Goal: Information Seeking & Learning: Learn about a topic

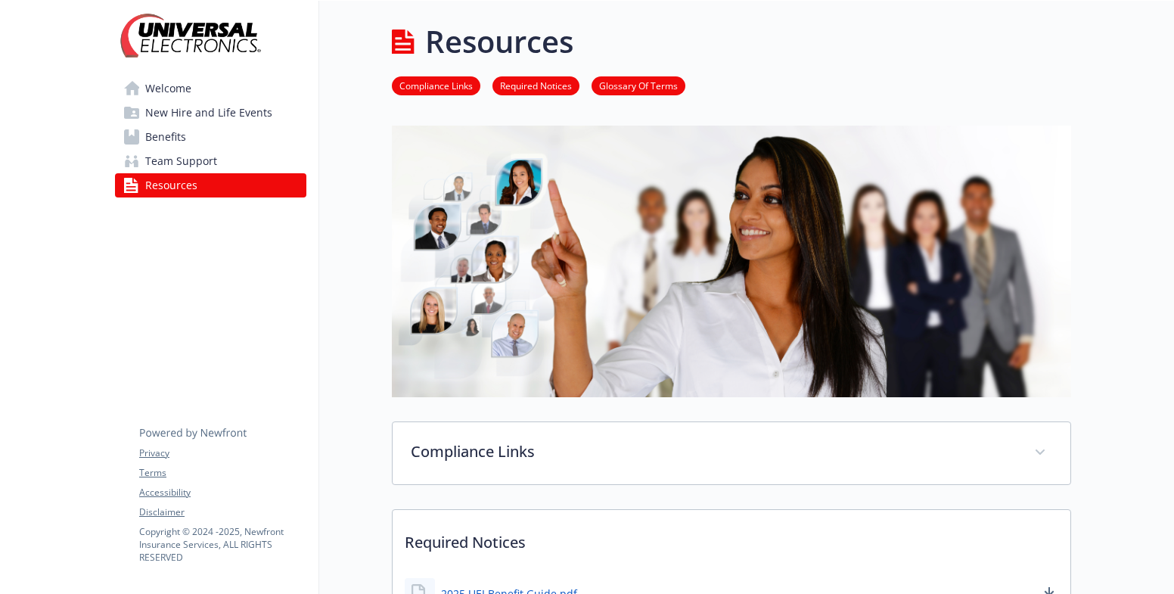
scroll to position [303, 0]
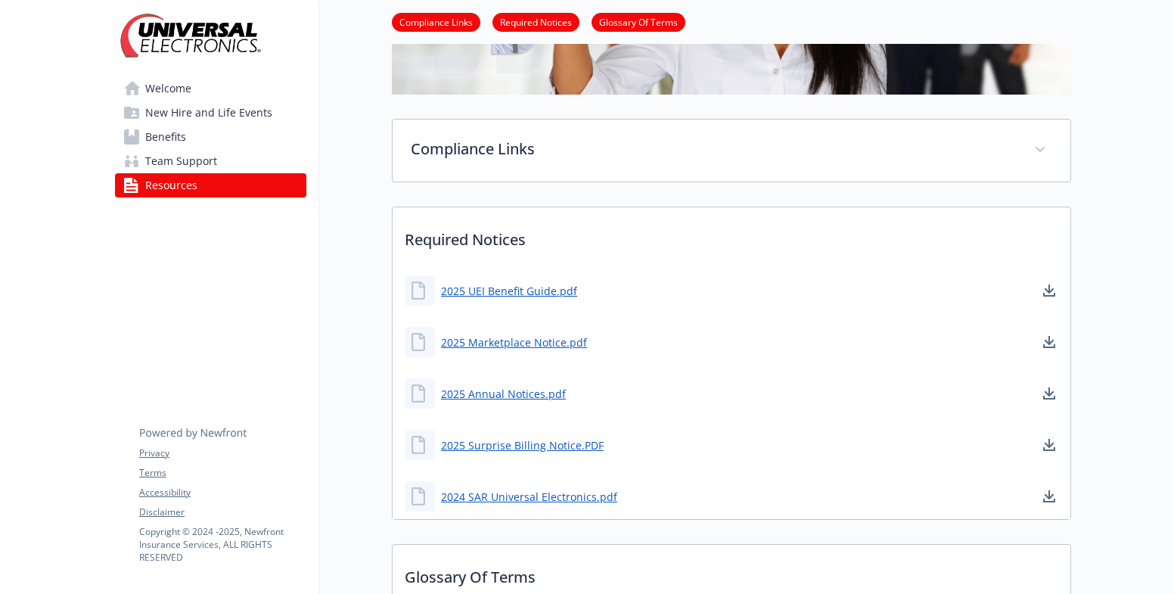
click at [194, 82] on link "Welcome" at bounding box center [210, 88] width 191 height 24
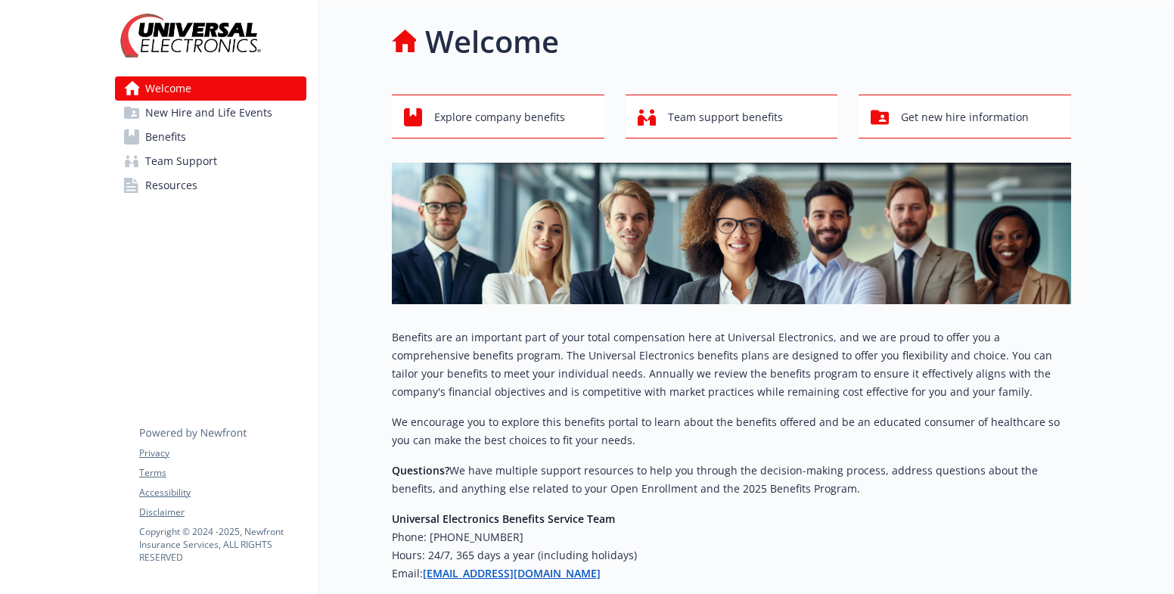
click at [210, 138] on link "Benefits" at bounding box center [210, 137] width 191 height 24
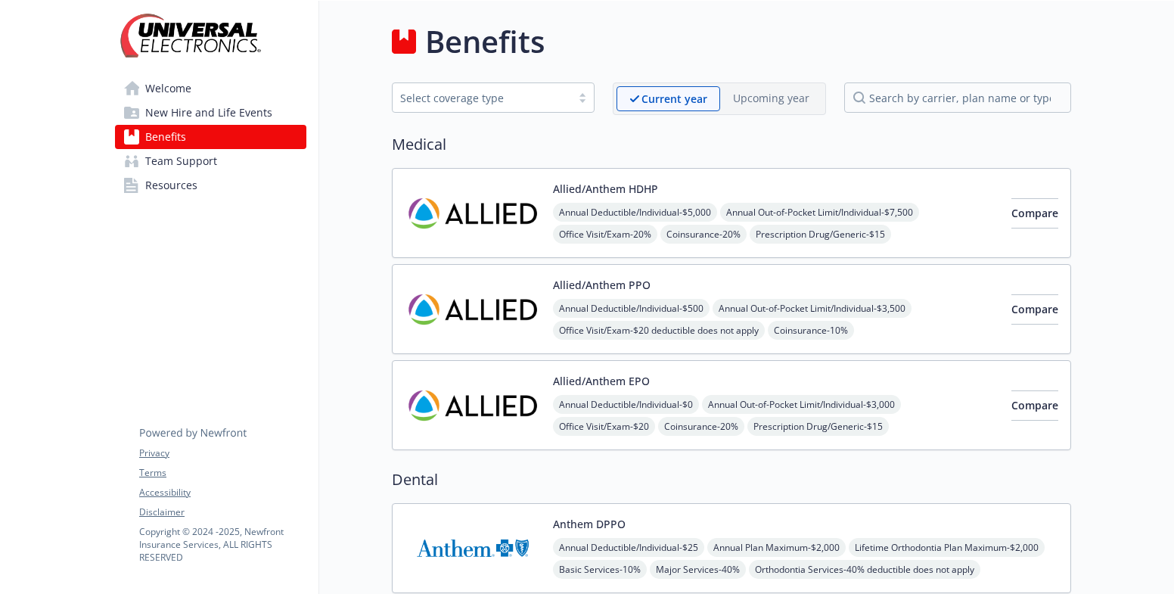
click at [203, 182] on link "Resources" at bounding box center [210, 185] width 191 height 24
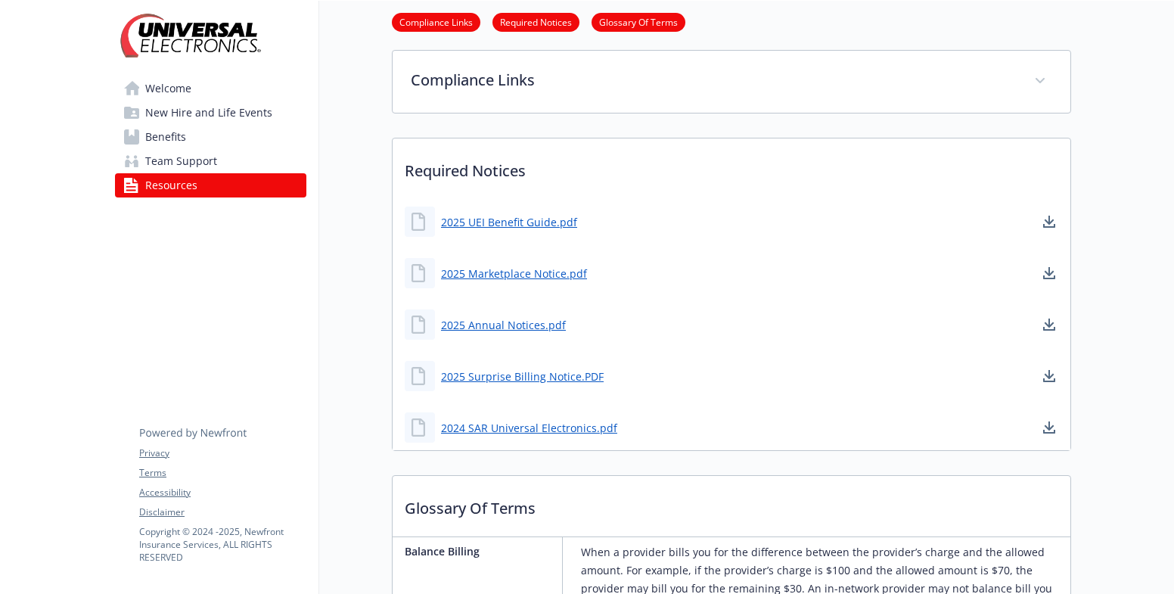
scroll to position [378, 0]
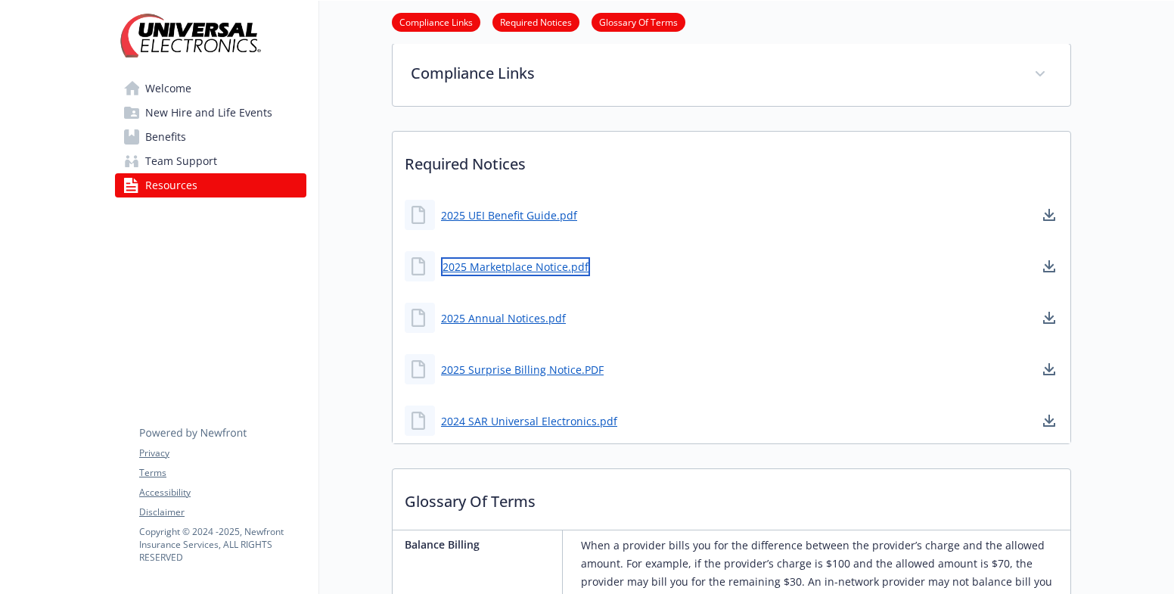
click at [561, 263] on link "2025 Marketplace Notice.pdf" at bounding box center [515, 266] width 149 height 19
click at [643, 256] on div "2025 Marketplace Notice.pdf" at bounding box center [732, 266] width 678 height 45
click at [522, 269] on link "2025 Marketplace Notice.pdf" at bounding box center [515, 266] width 149 height 19
click at [722, 224] on div "2025 UEI Benefit Guide.pdf" at bounding box center [732, 214] width 678 height 45
click at [538, 214] on link "2025 UEI Benefit Guide.pdf" at bounding box center [510, 215] width 139 height 19
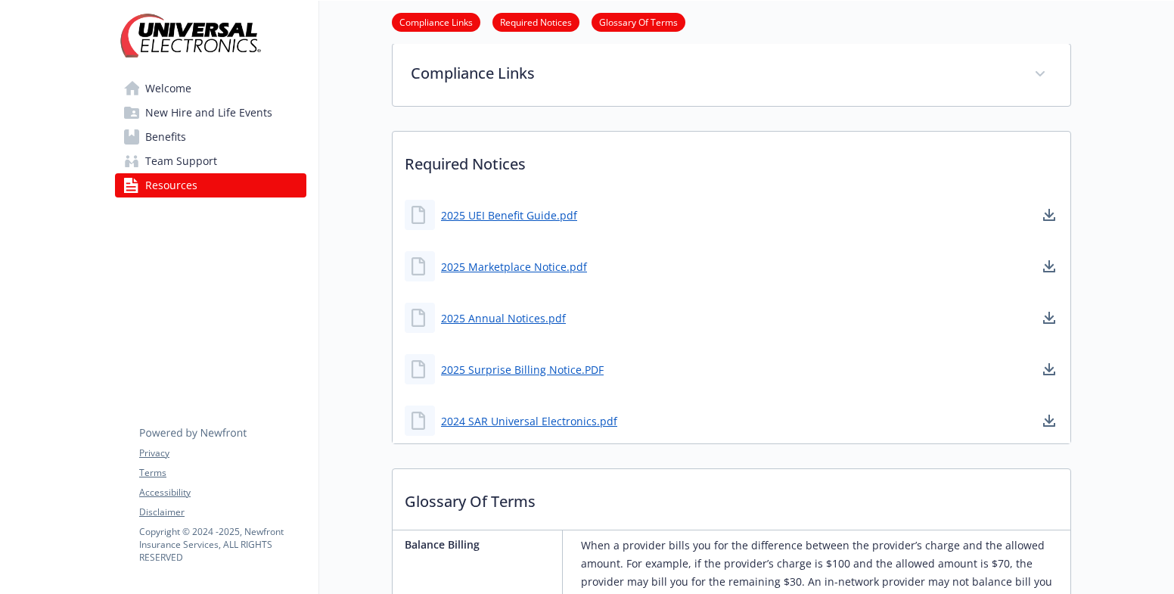
click at [1125, 127] on div at bounding box center [1122, 536] width 103 height 1829
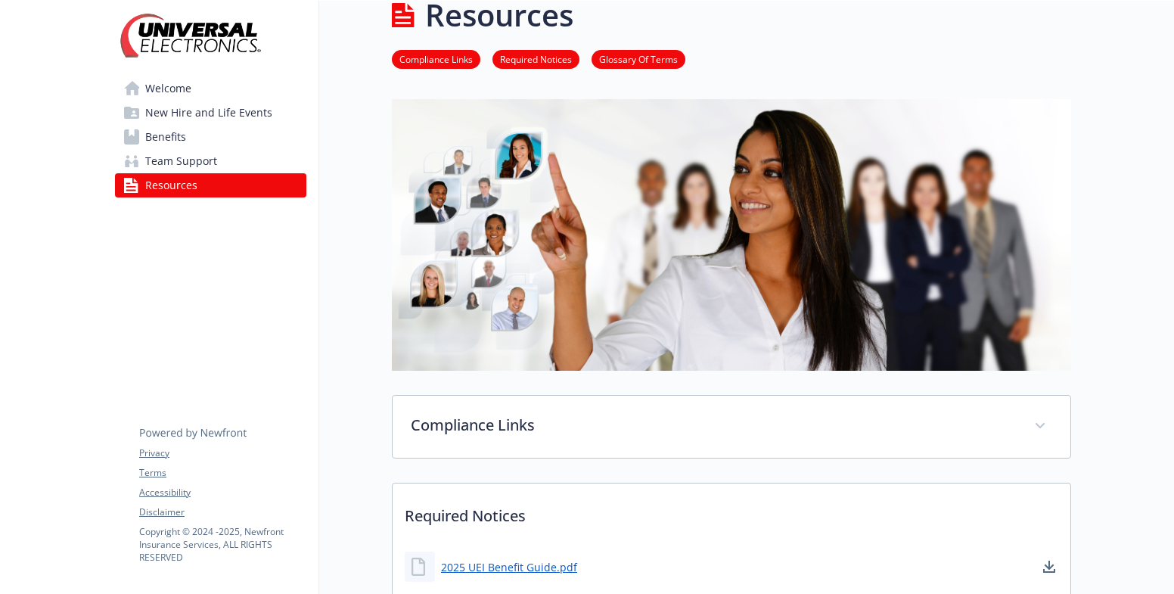
scroll to position [0, 0]
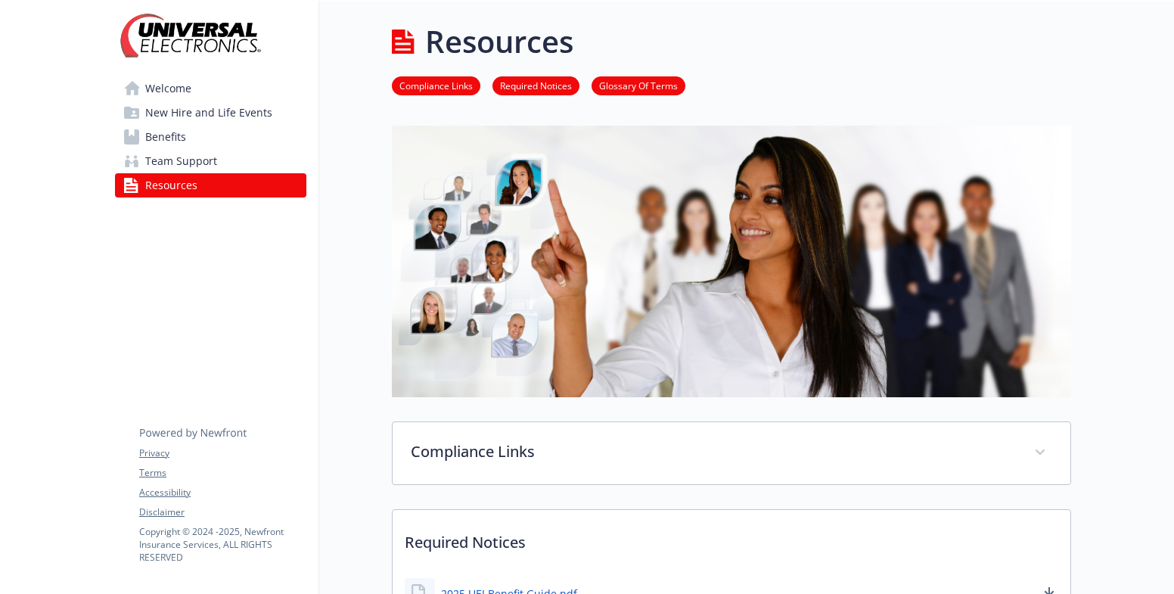
click at [152, 80] on span "Welcome" at bounding box center [168, 88] width 46 height 24
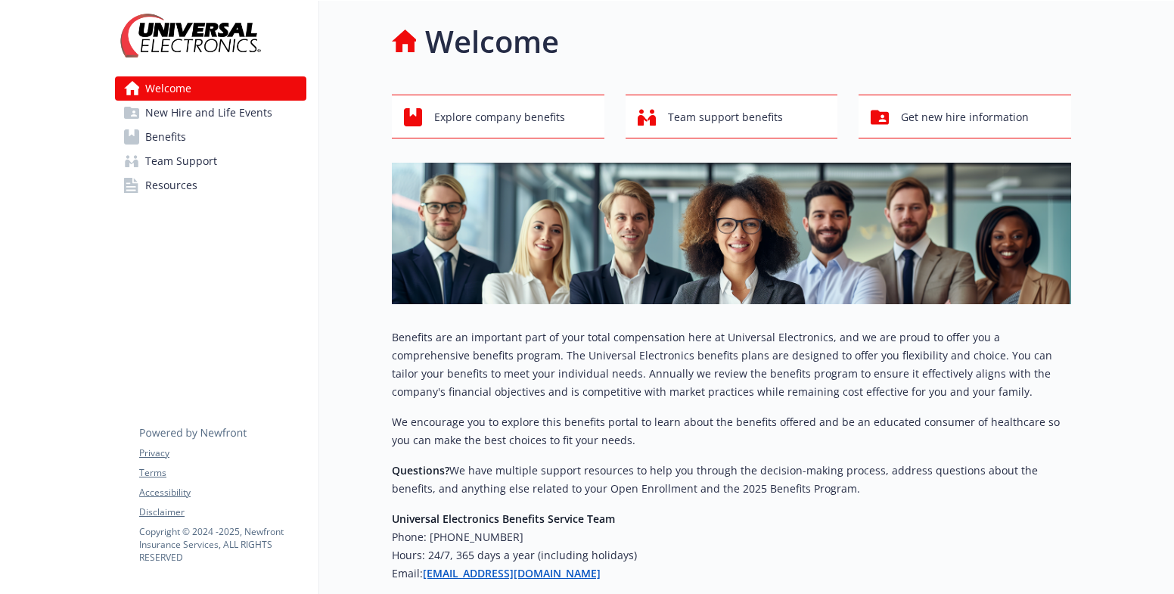
click at [171, 189] on span "Resources" at bounding box center [171, 185] width 52 height 24
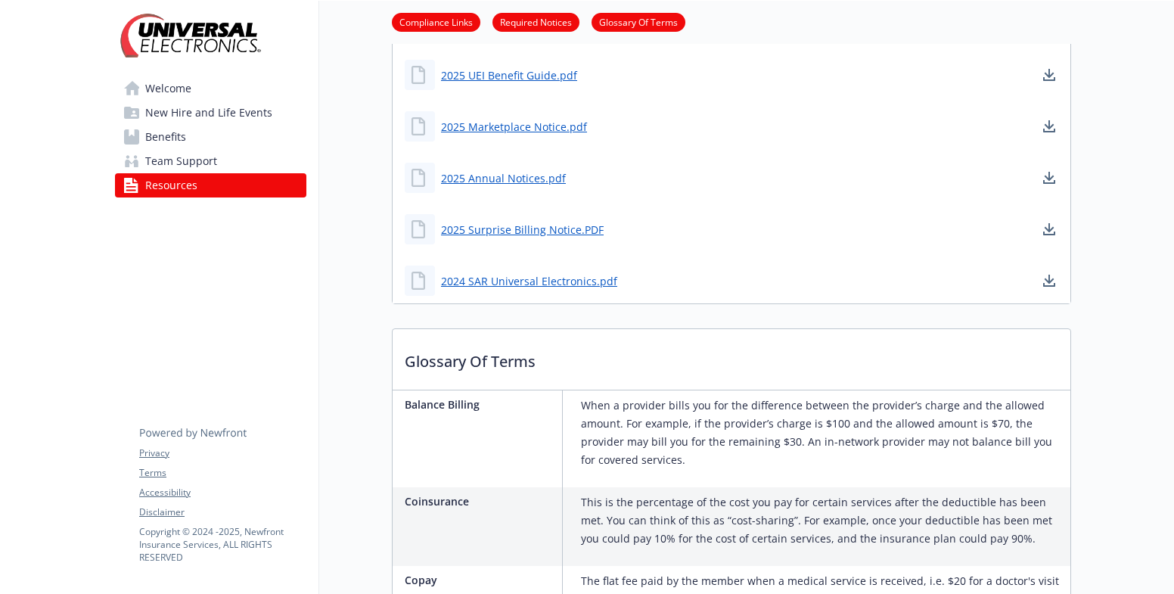
scroll to position [530, 0]
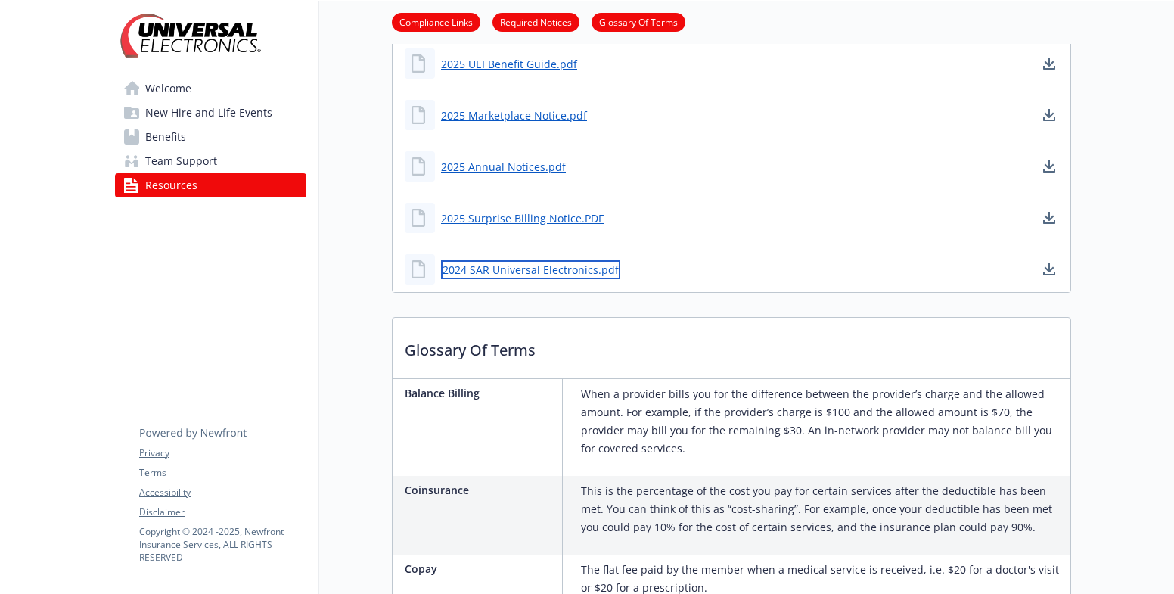
click at [509, 274] on link "2024 SAR Universal Electronics.pdf" at bounding box center [530, 269] width 179 height 19
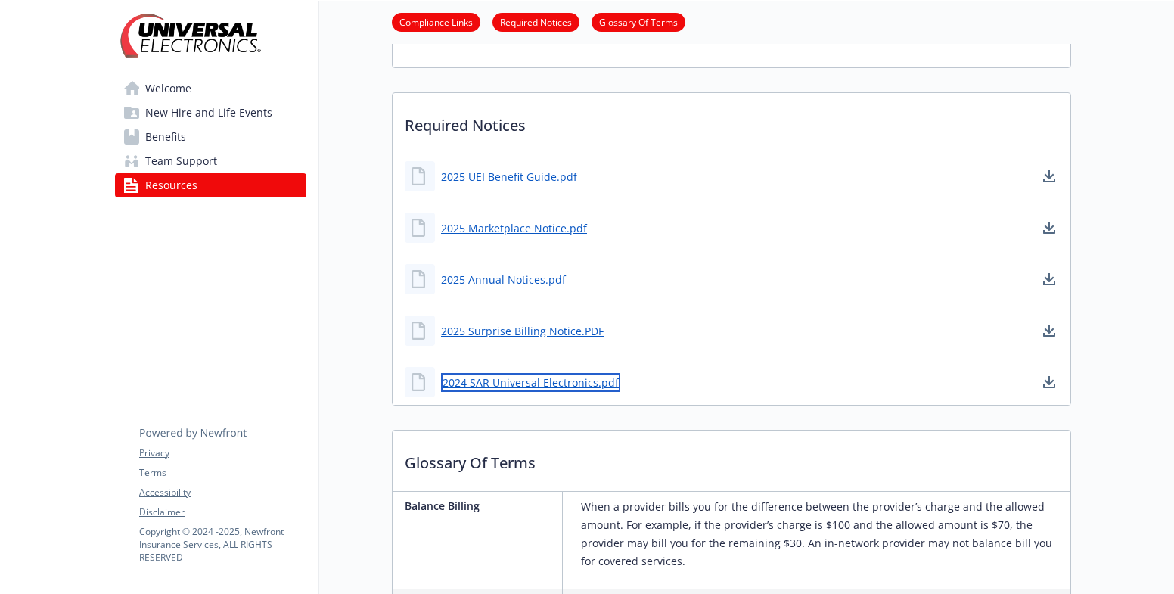
scroll to position [378, 0]
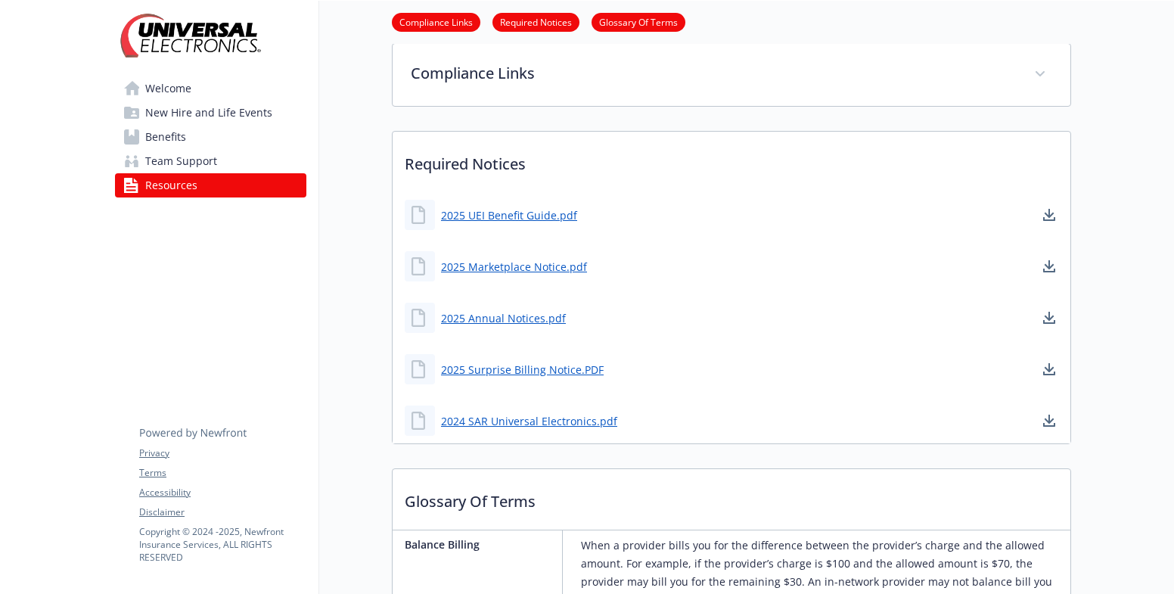
click at [185, 83] on span "Welcome" at bounding box center [168, 88] width 46 height 24
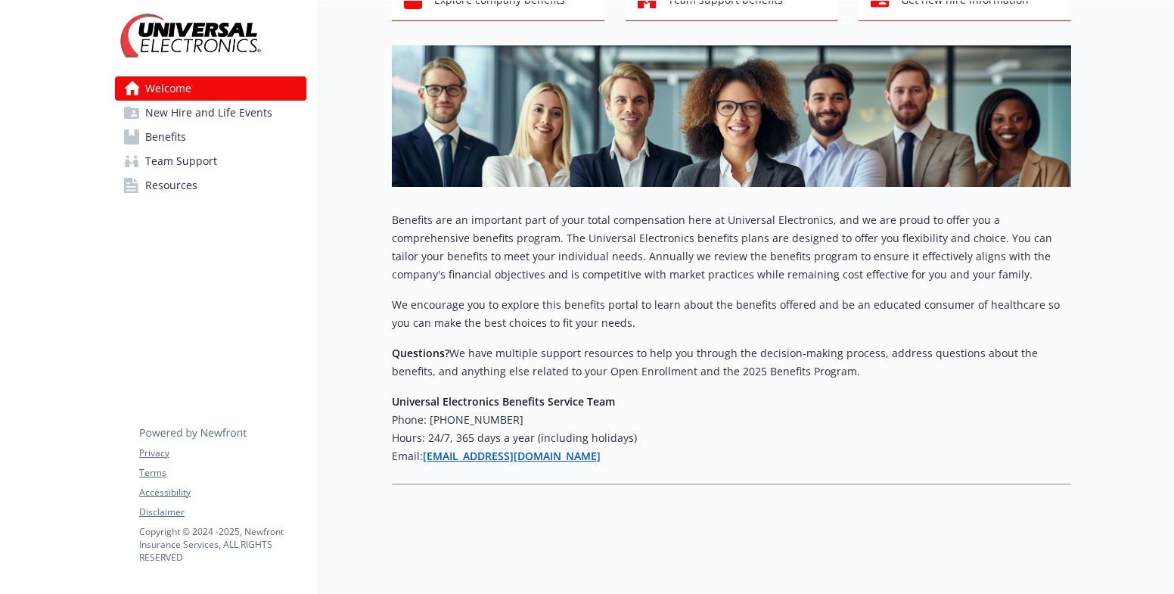
click at [179, 128] on span "Benefits" at bounding box center [165, 137] width 41 height 24
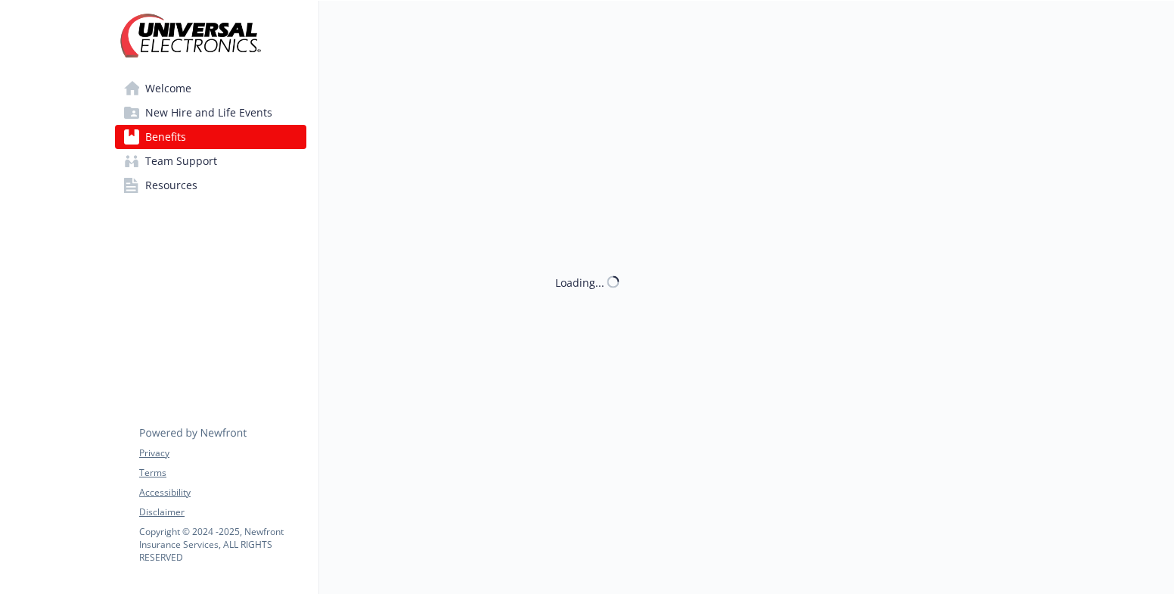
scroll to position [129, 0]
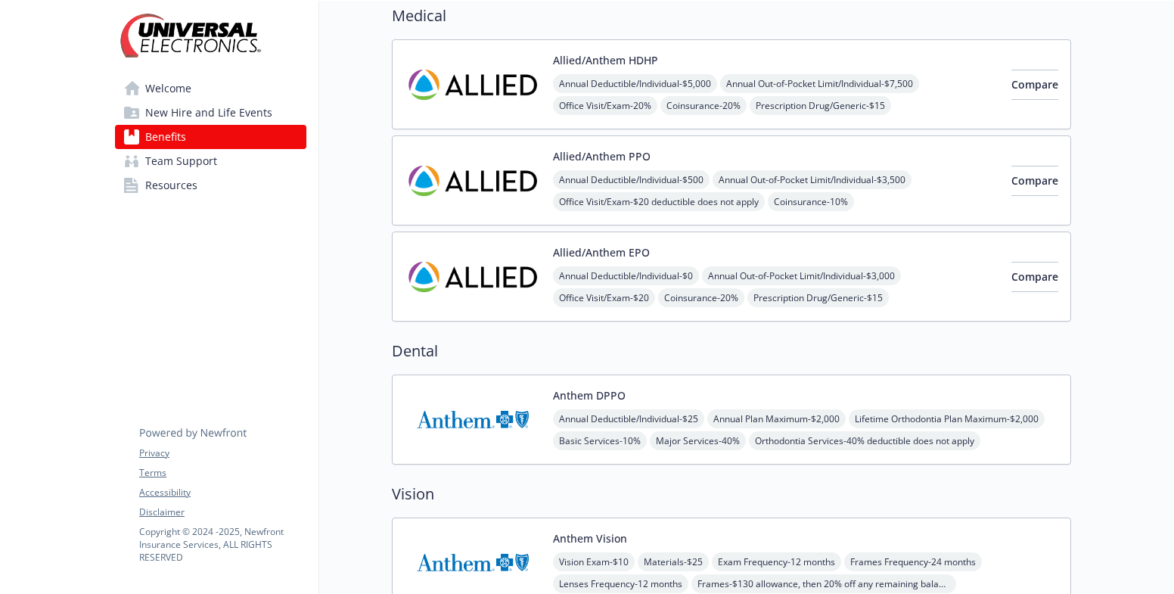
click at [443, 72] on img at bounding box center [473, 84] width 136 height 64
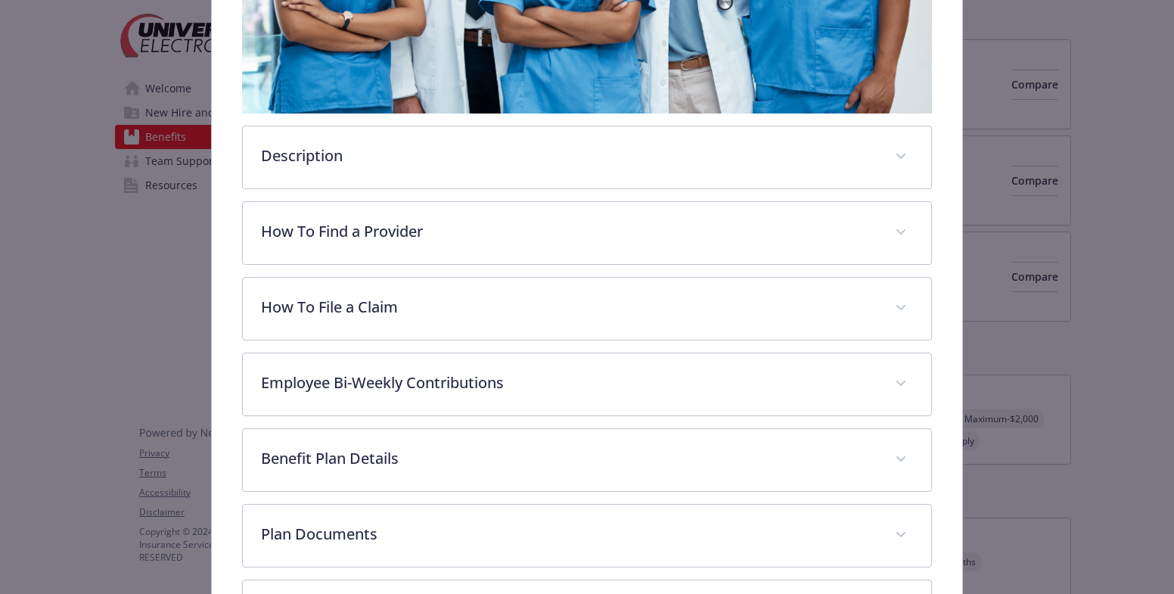
scroll to position [630, 0]
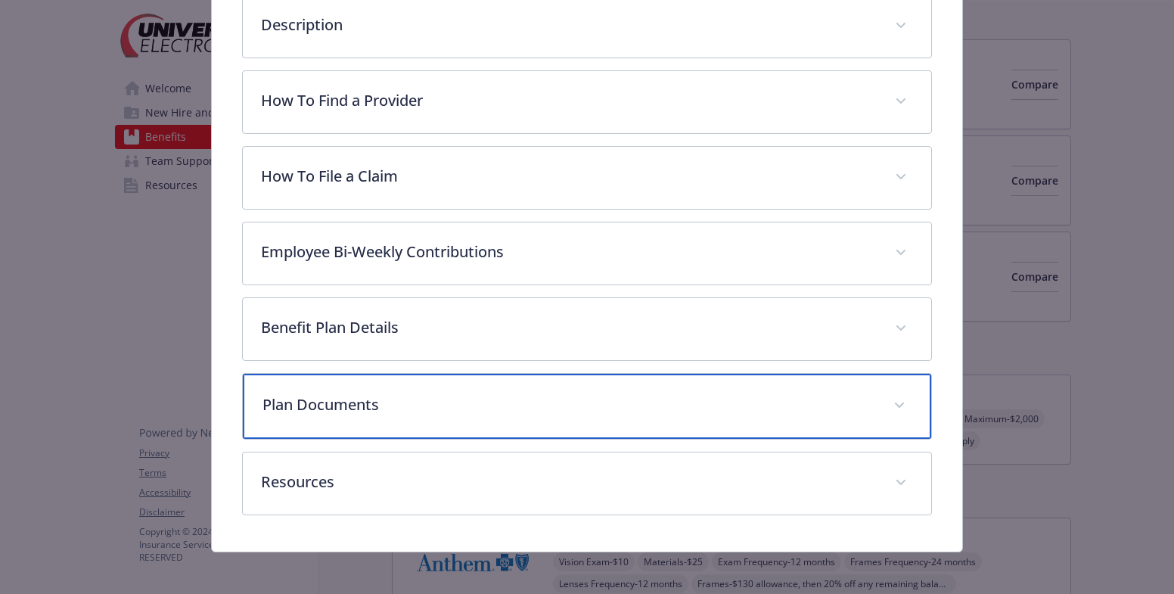
click at [530, 393] on p "Plan Documents" at bounding box center [569, 404] width 612 height 23
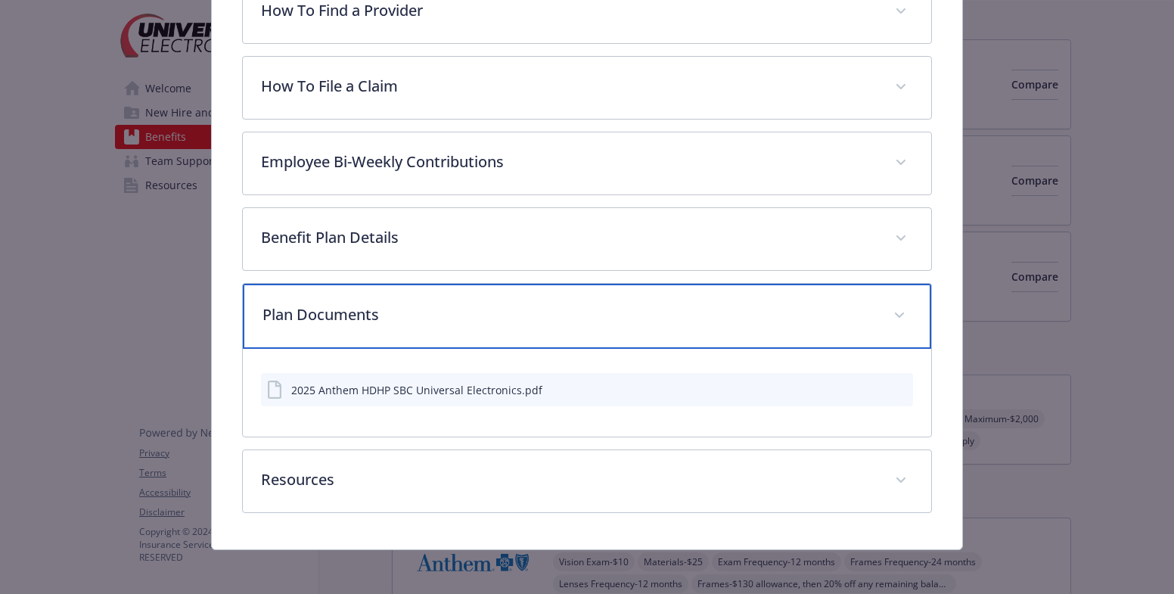
scroll to position [721, 0]
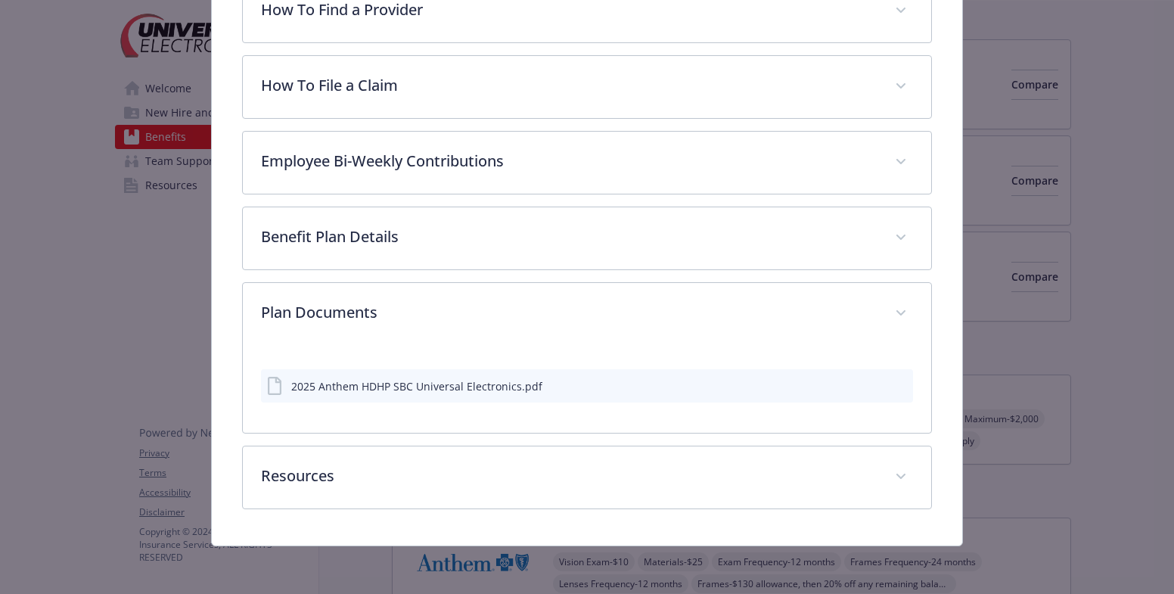
click at [892, 384] on icon "preview file" at bounding box center [899, 385] width 14 height 11
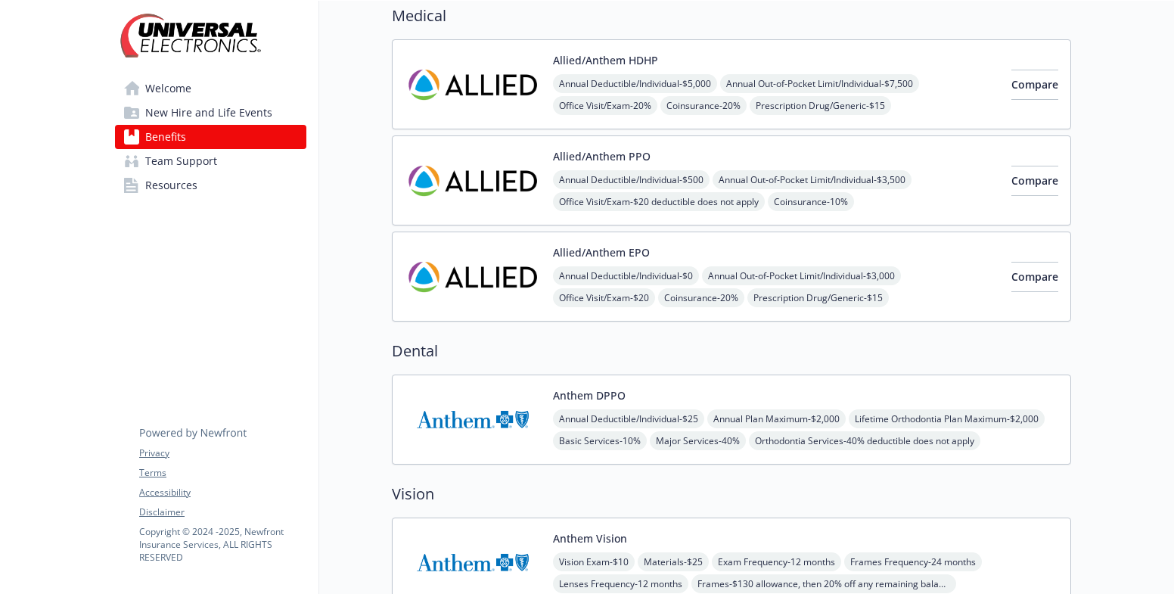
click at [194, 179] on span "Resources" at bounding box center [171, 185] width 52 height 24
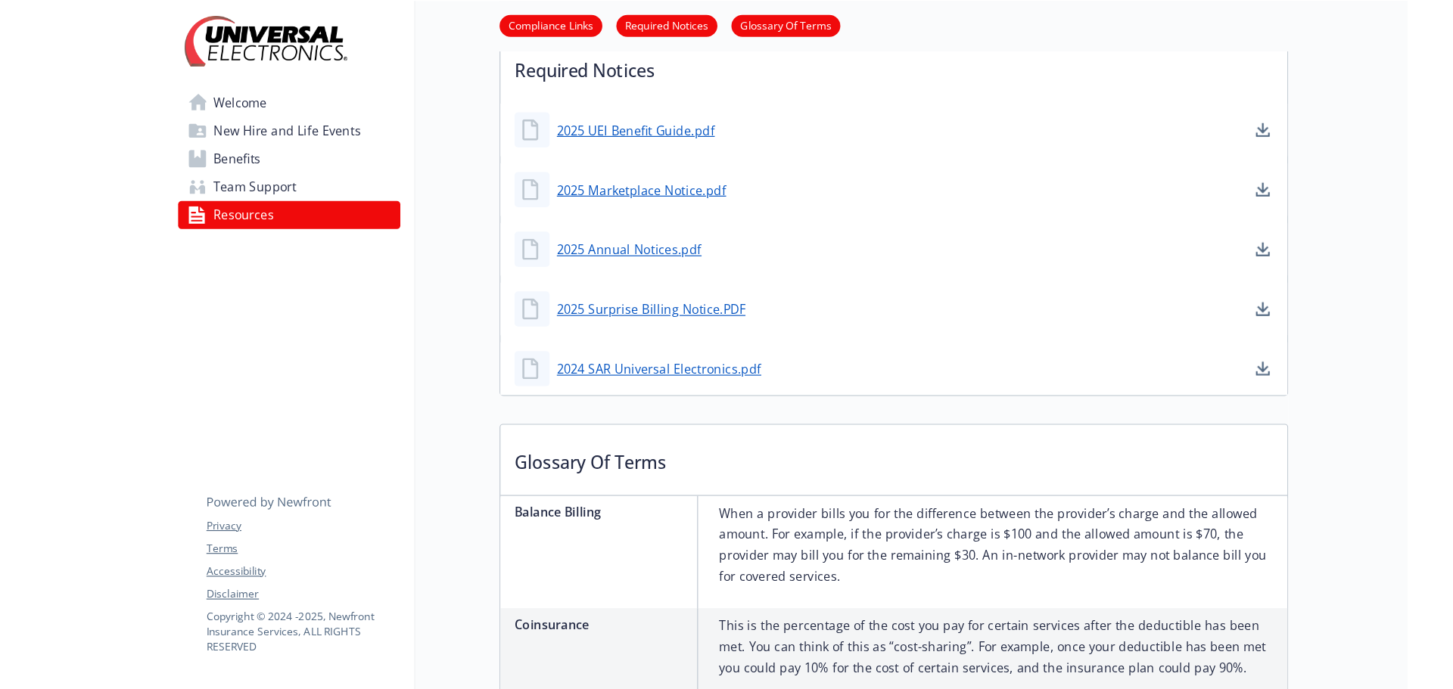
scroll to position [507, 0]
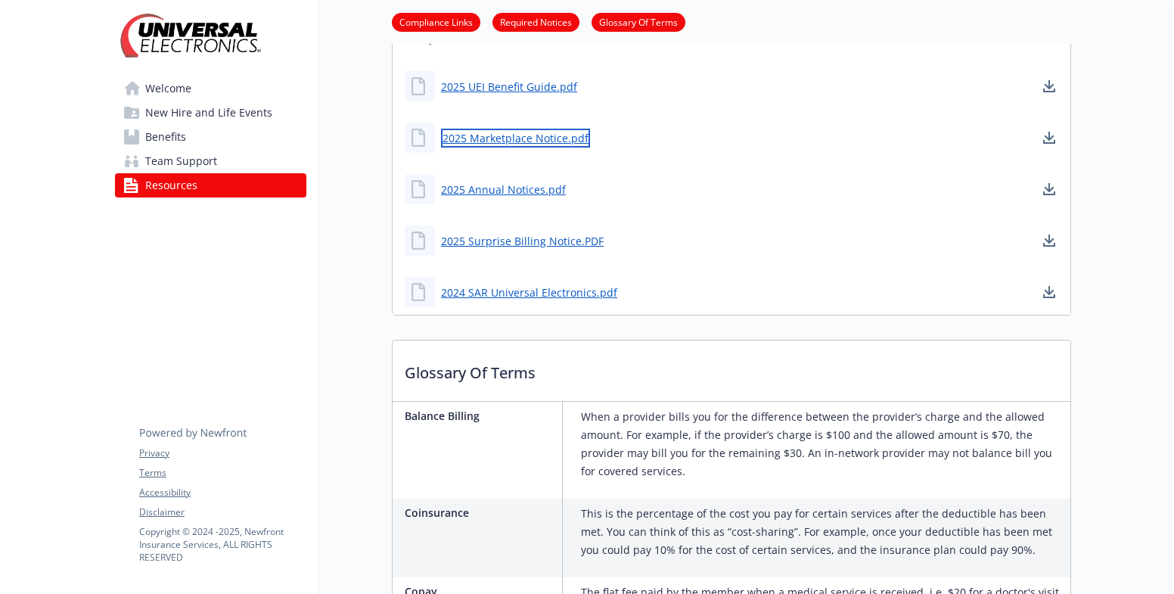
click at [520, 138] on link "2025 Marketplace Notice.pdf" at bounding box center [515, 138] width 149 height 19
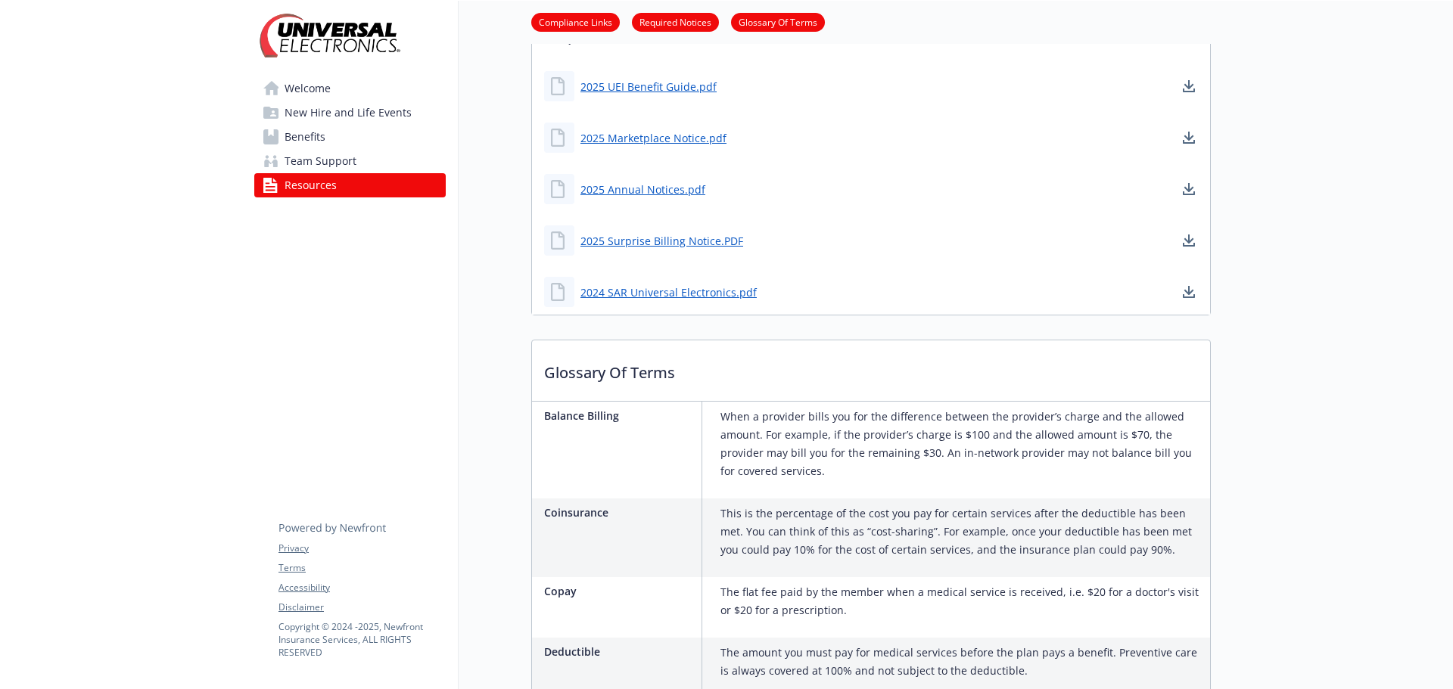
click at [328, 83] on span "Welcome" at bounding box center [307, 88] width 46 height 24
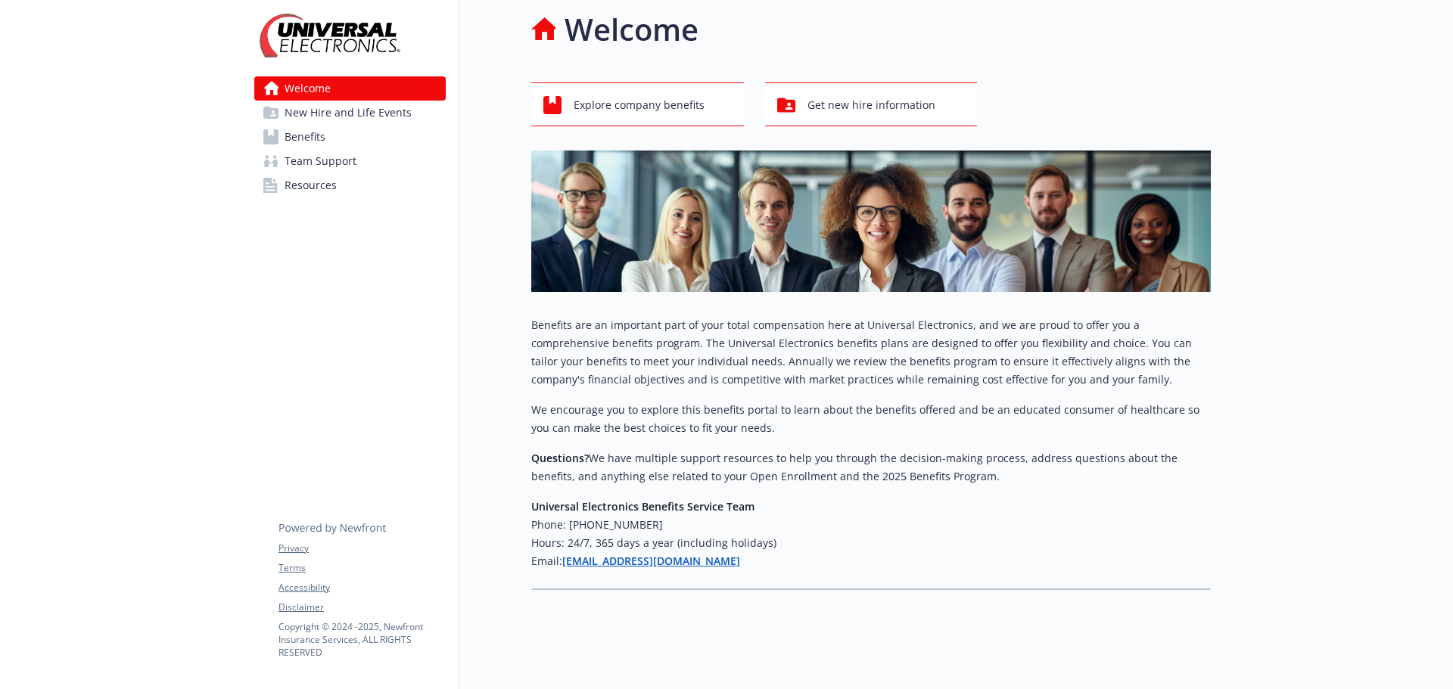
scroll to position [33, 0]
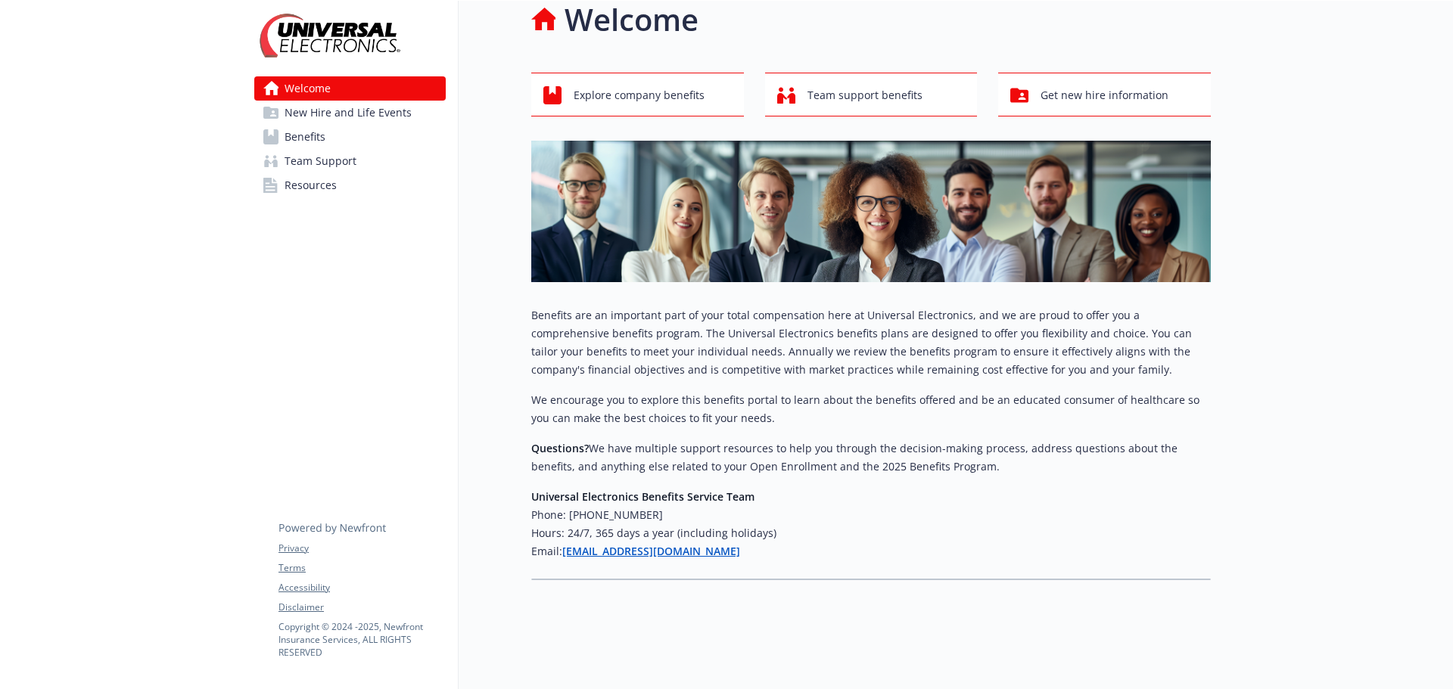
click at [328, 185] on span "Resources" at bounding box center [310, 185] width 52 height 24
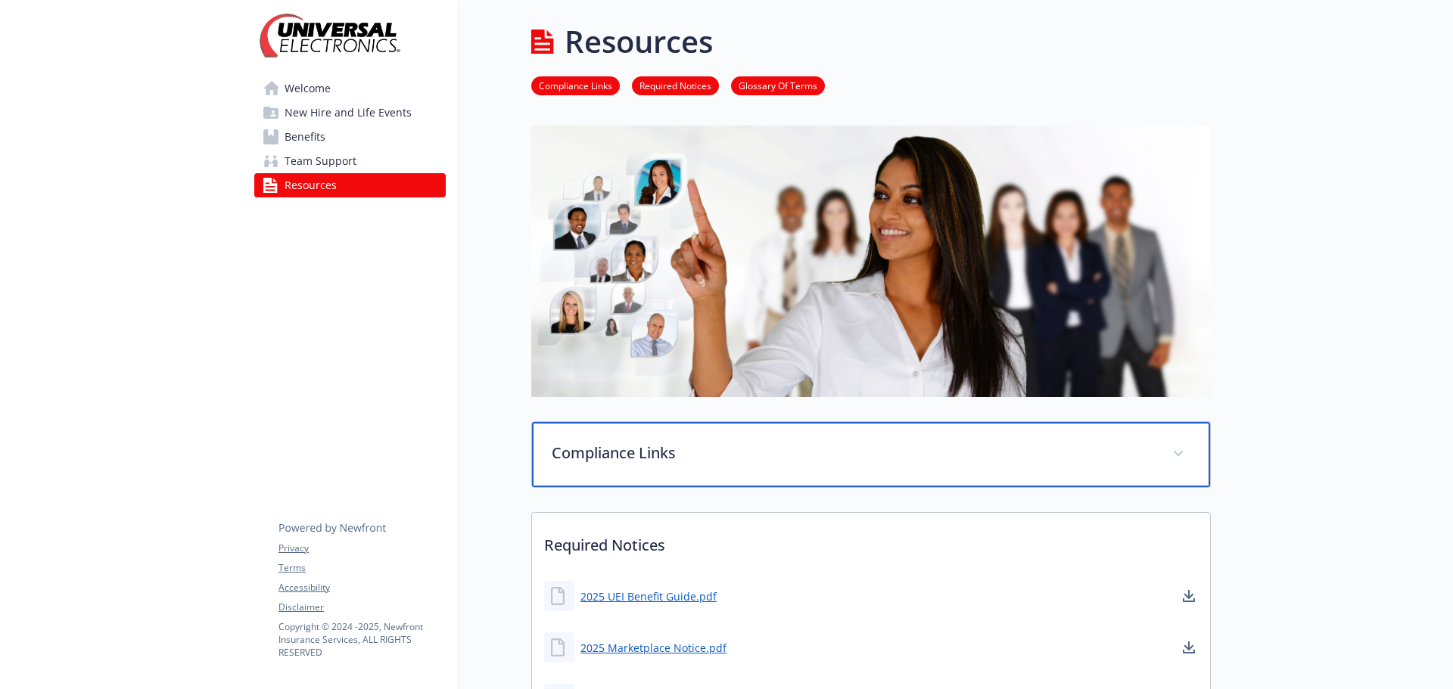
click at [756, 453] on p "Compliance Links" at bounding box center [853, 453] width 602 height 23
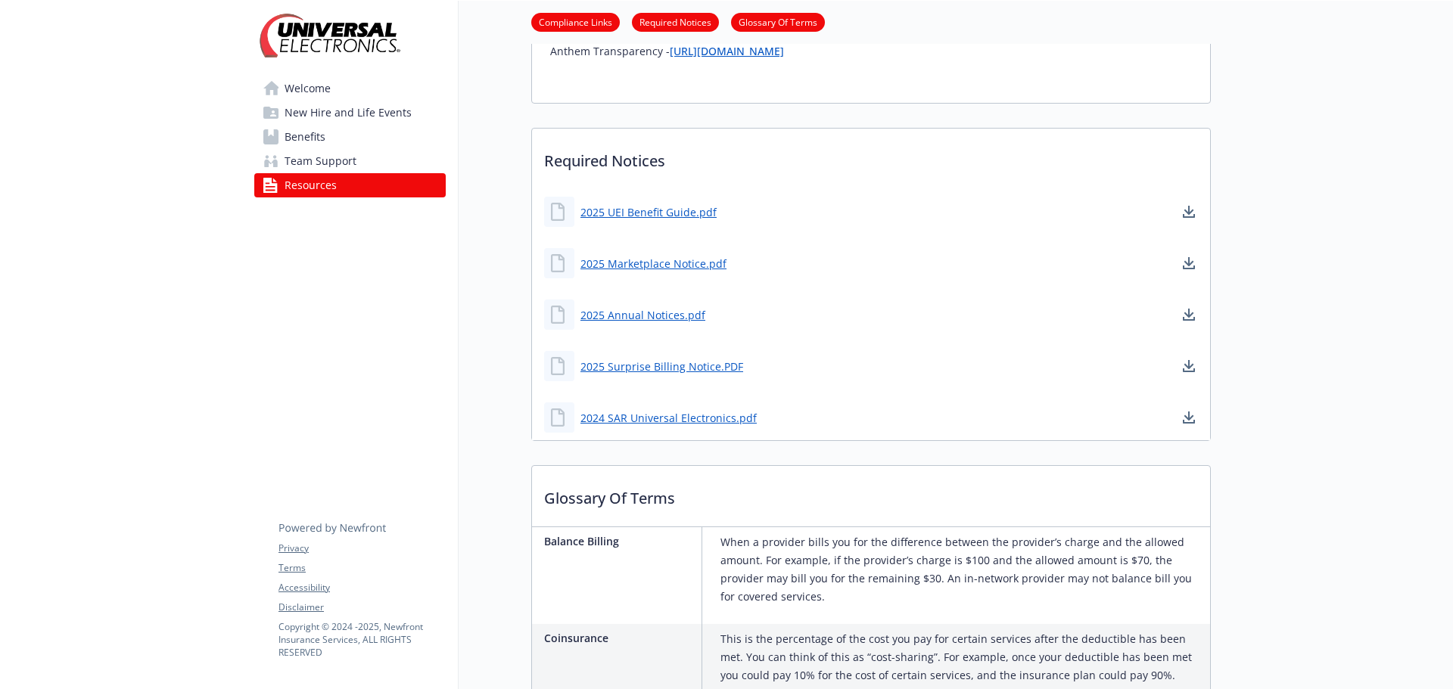
scroll to position [530, 0]
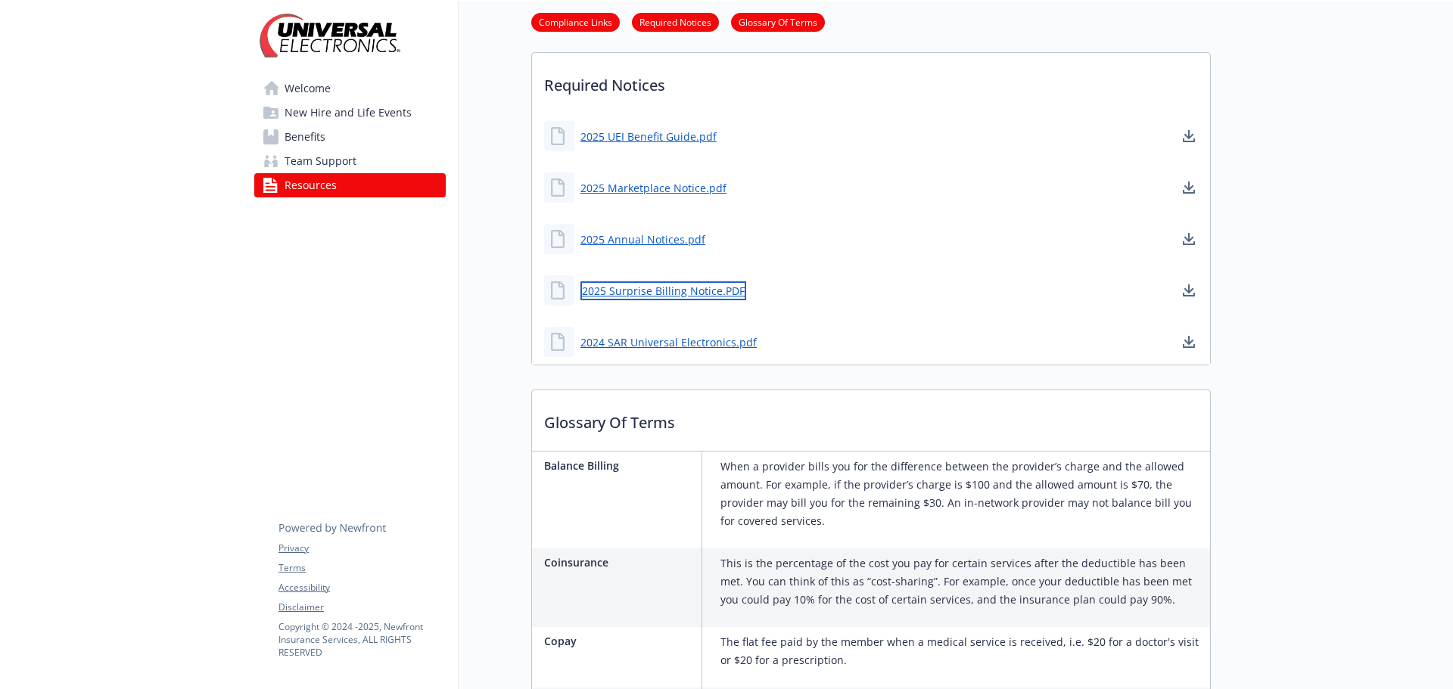
click at [696, 291] on link "2025 Surprise Billing Notice.PDF" at bounding box center [663, 290] width 166 height 19
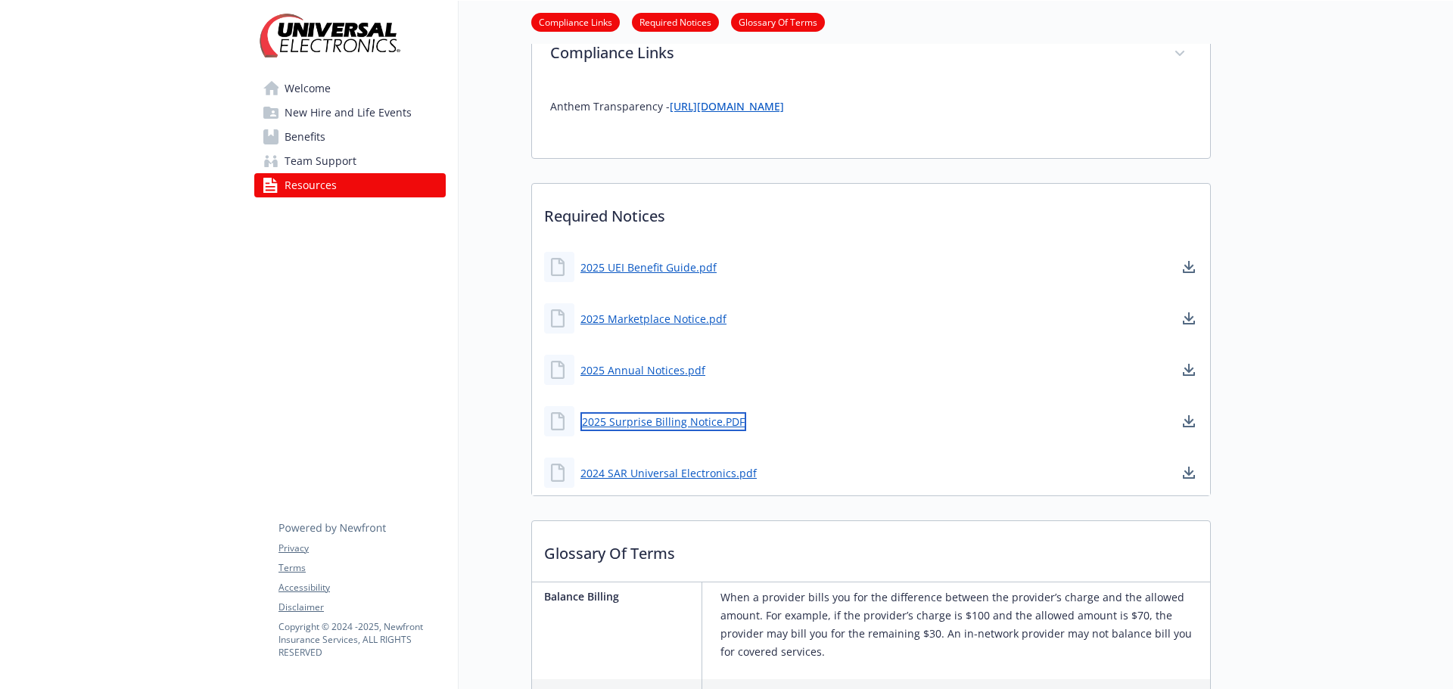
scroll to position [378, 0]
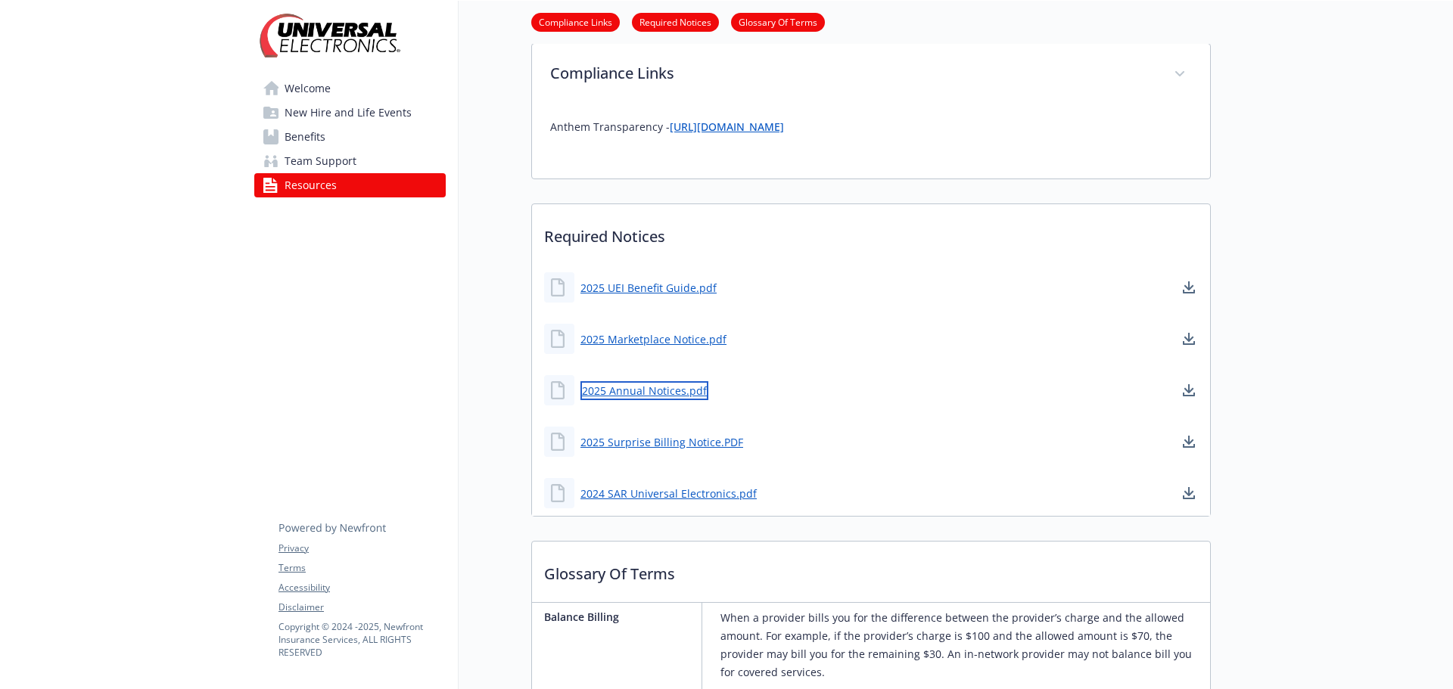
click at [629, 392] on link "2025 Annual Notices.pdf" at bounding box center [644, 390] width 128 height 19
click at [837, 381] on div "2025 Annual Notices.pdf" at bounding box center [871, 390] width 678 height 45
